Goal: Task Accomplishment & Management: Complete application form

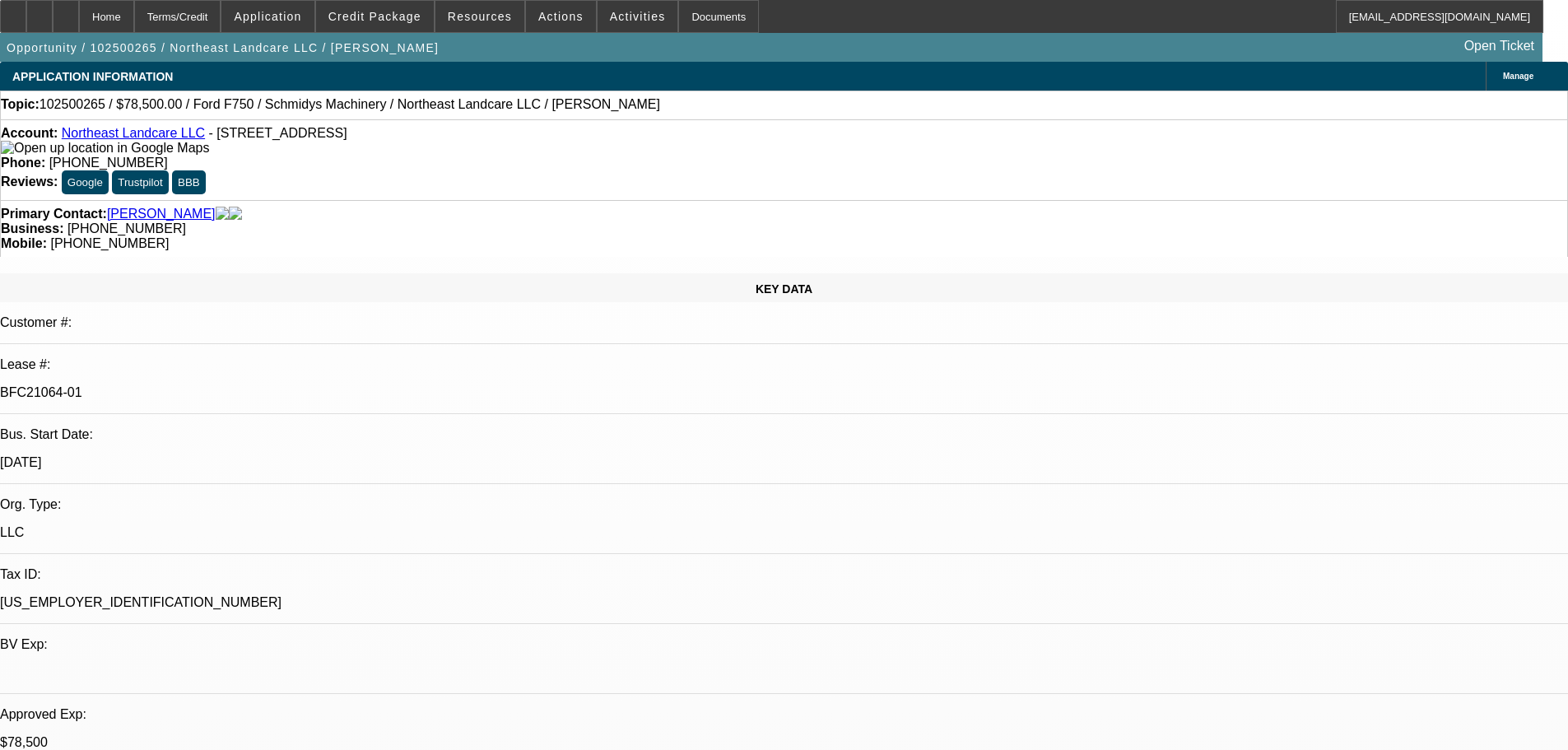
select select "0"
select select "2"
select select "0"
select select "6"
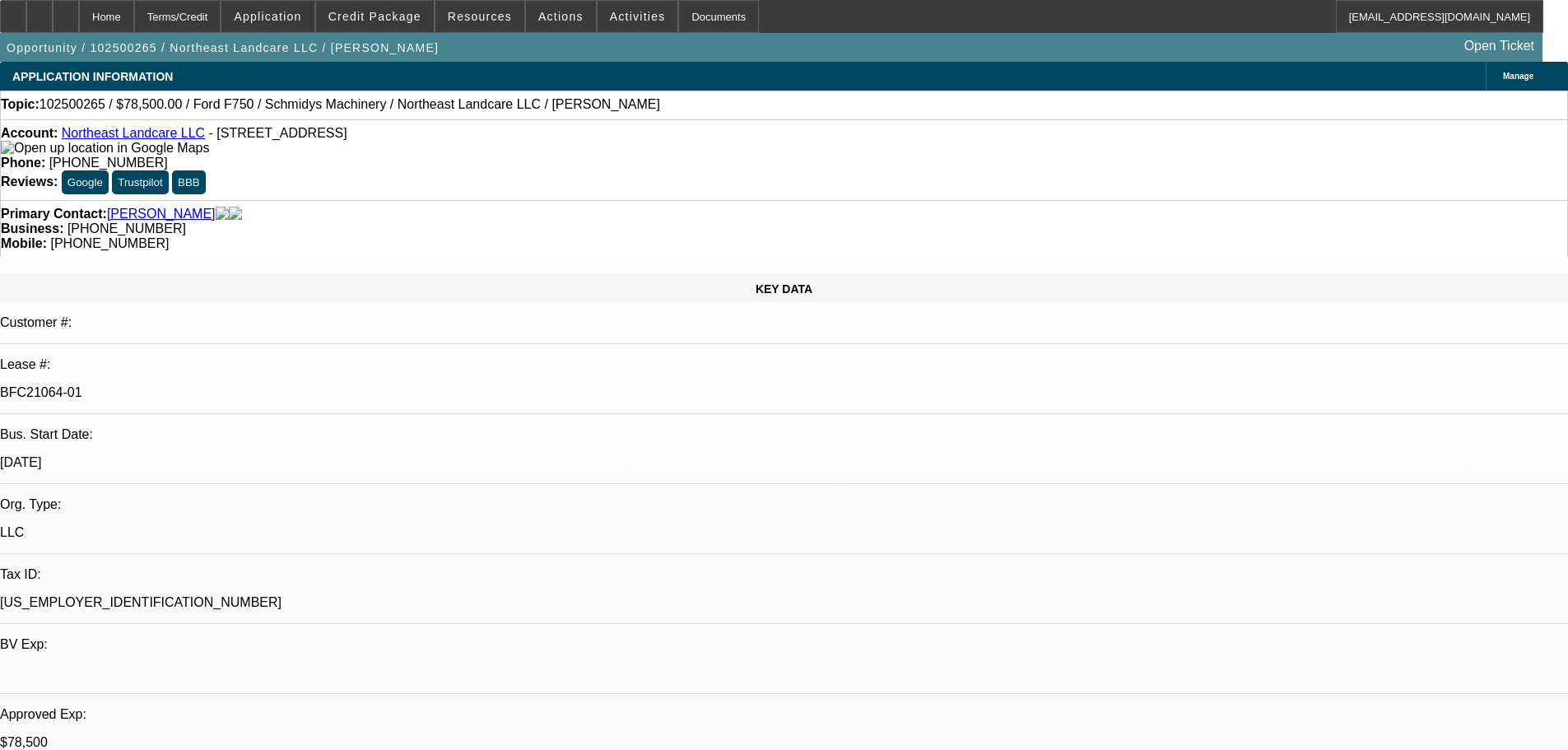
select select "0"
select select "2"
select select "0"
select select "6"
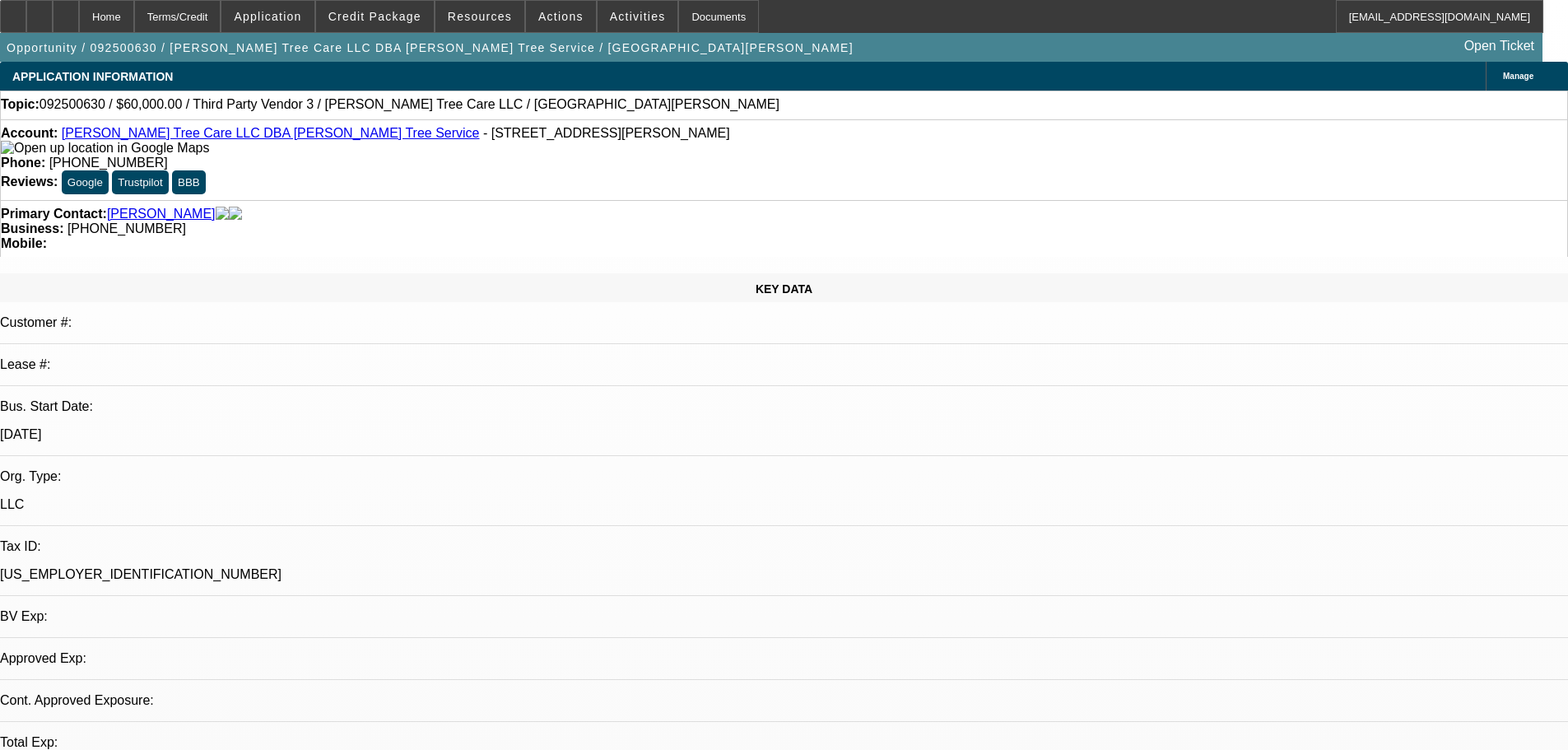
select select "0"
select select "2"
select select "0.1"
select select "4"
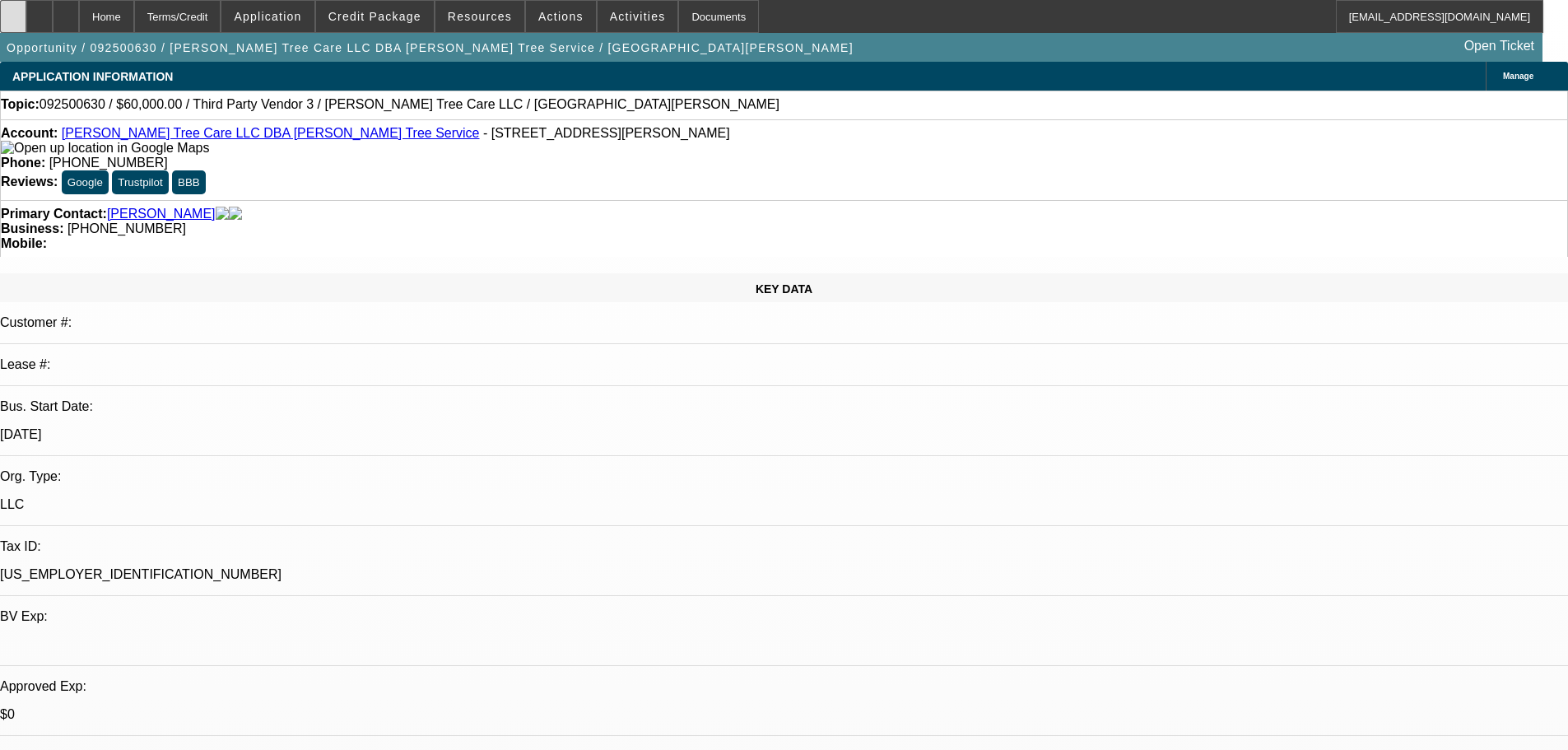
click at [13, 10] on icon at bounding box center [13, 10] width 0 height 0
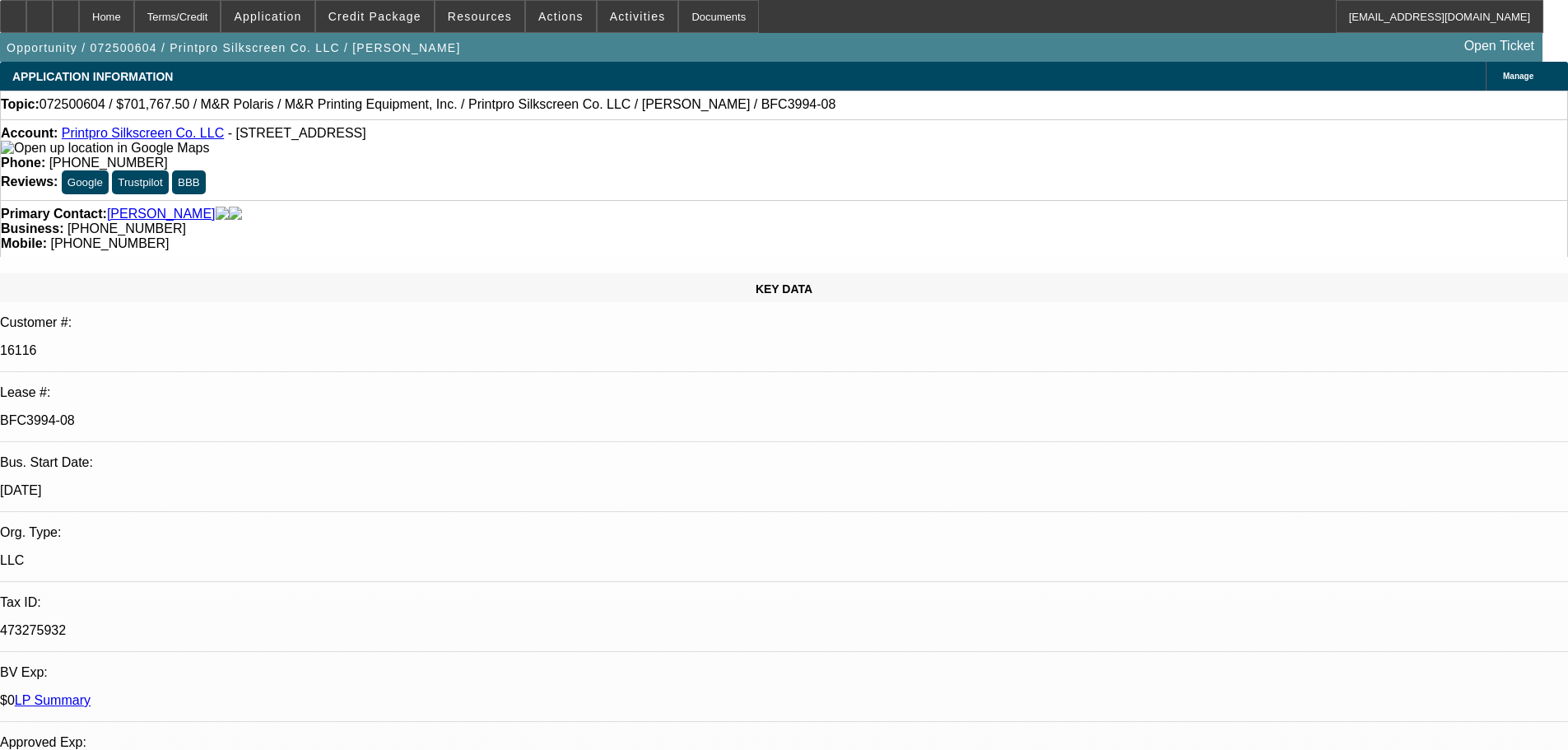
select select "0"
select select "6"
select select "0"
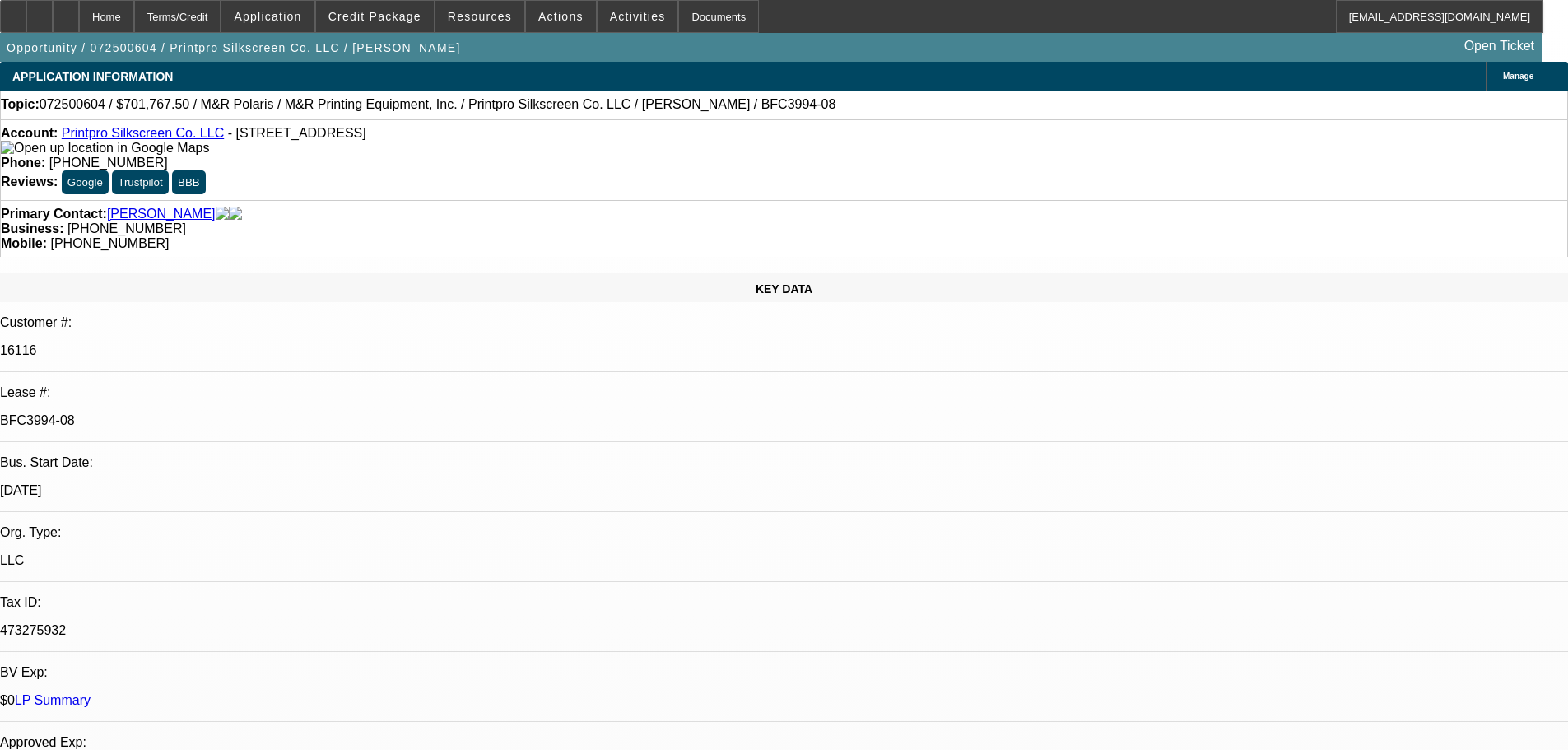
select select "0"
select select "6"
select select "0"
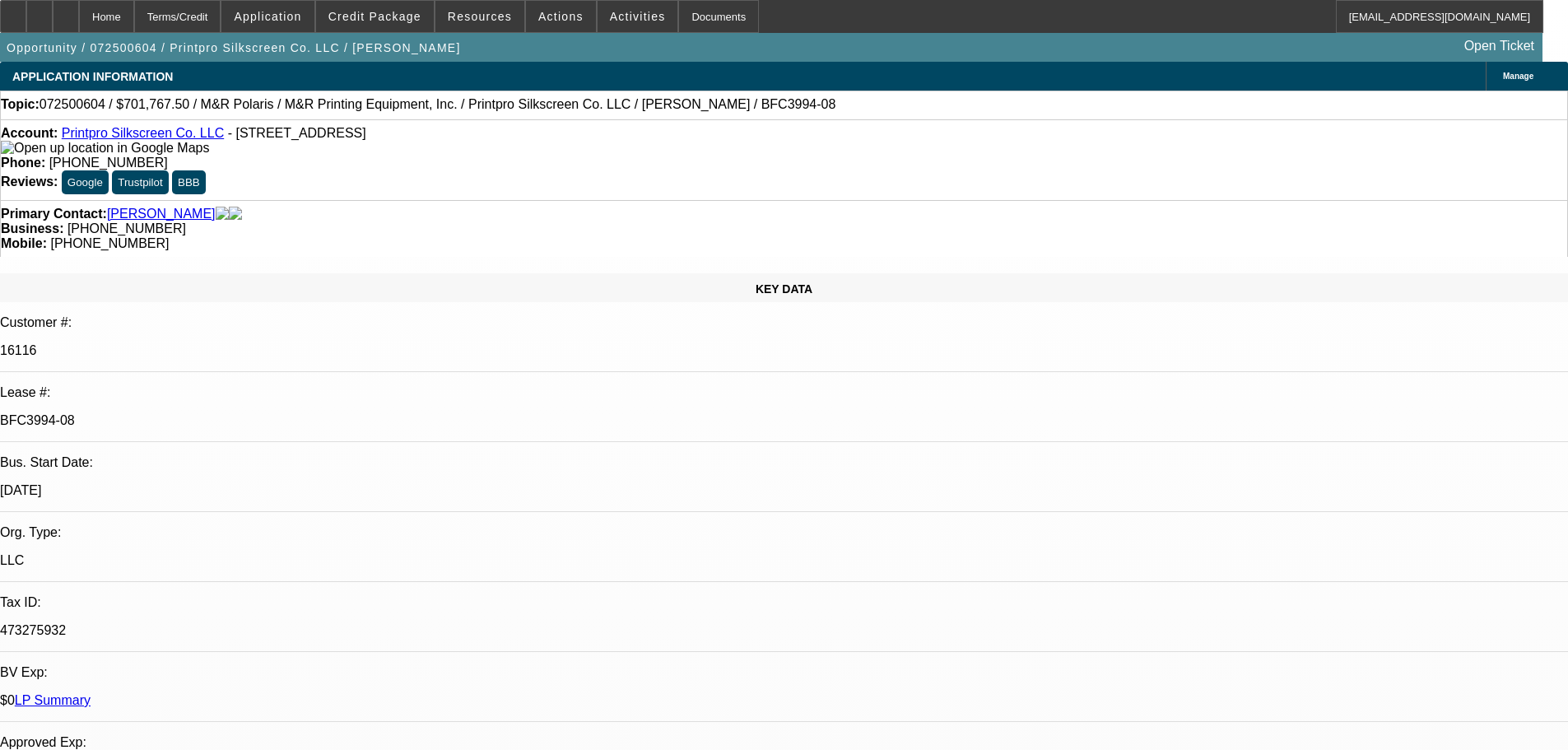
select select "0"
select select "6"
select select "0"
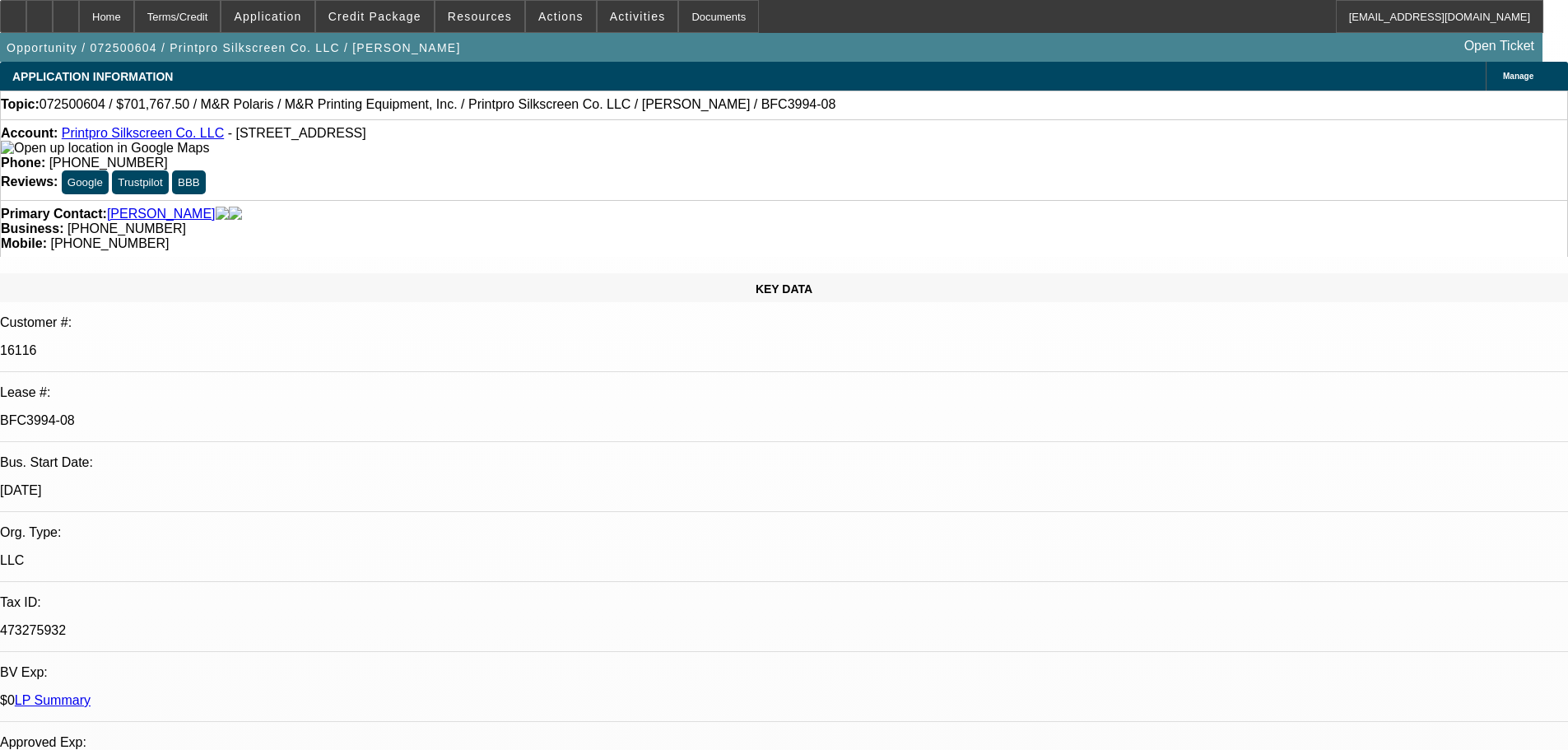
select select "6"
